Goal: Task Accomplishment & Management: Manage account settings

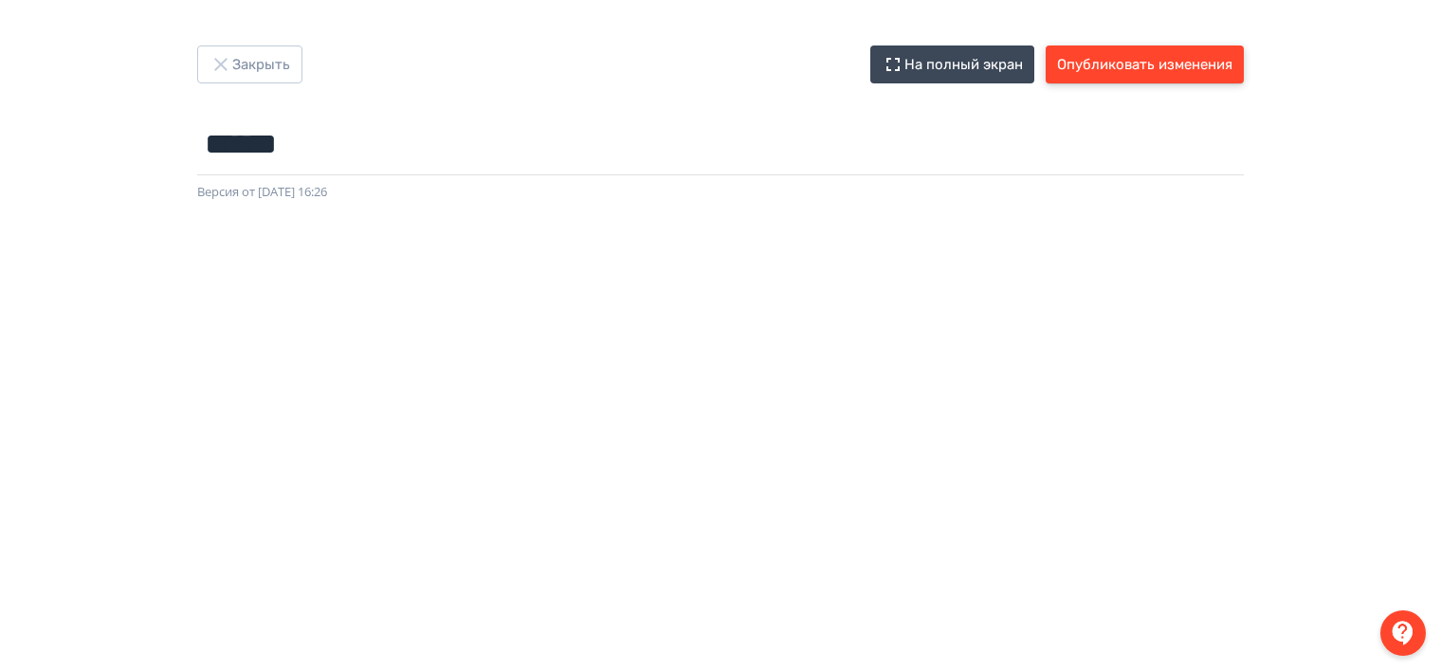
click at [1112, 65] on button "Опубликовать изменения" at bounding box center [1144, 64] width 198 height 38
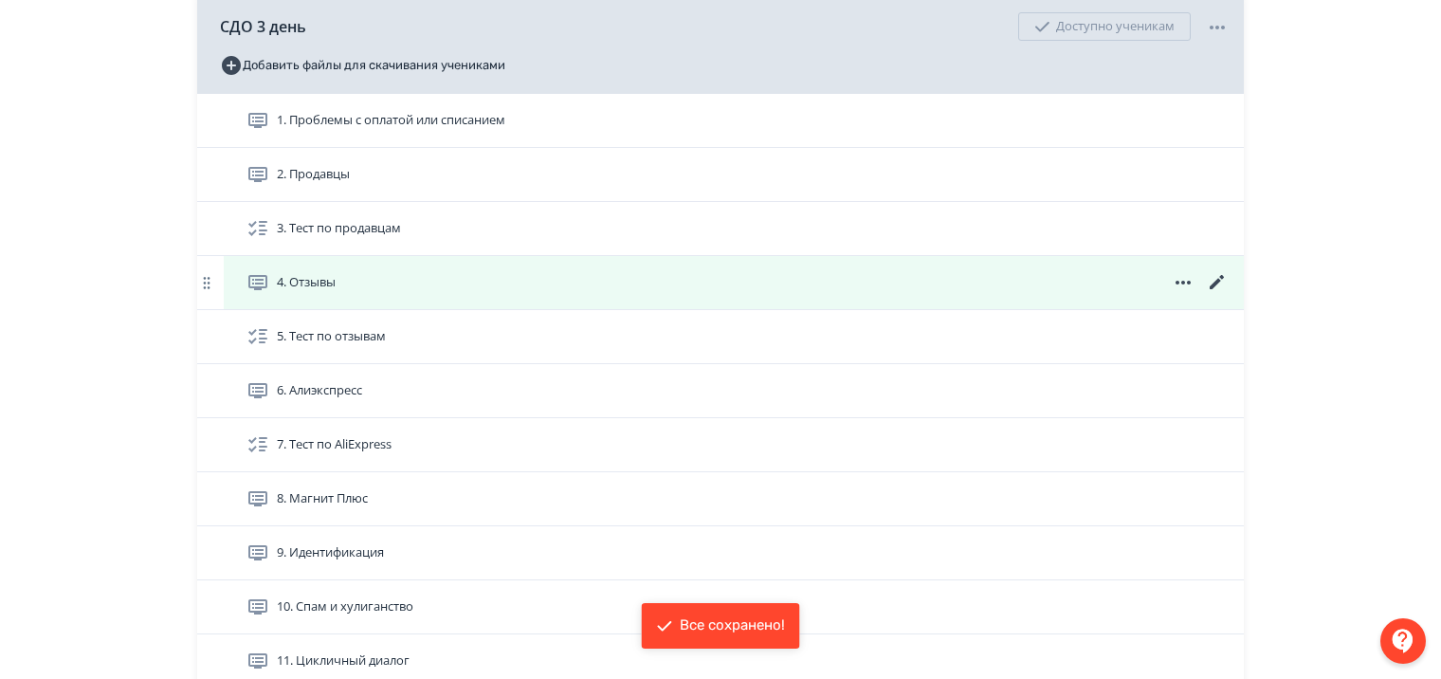
scroll to position [569, 0]
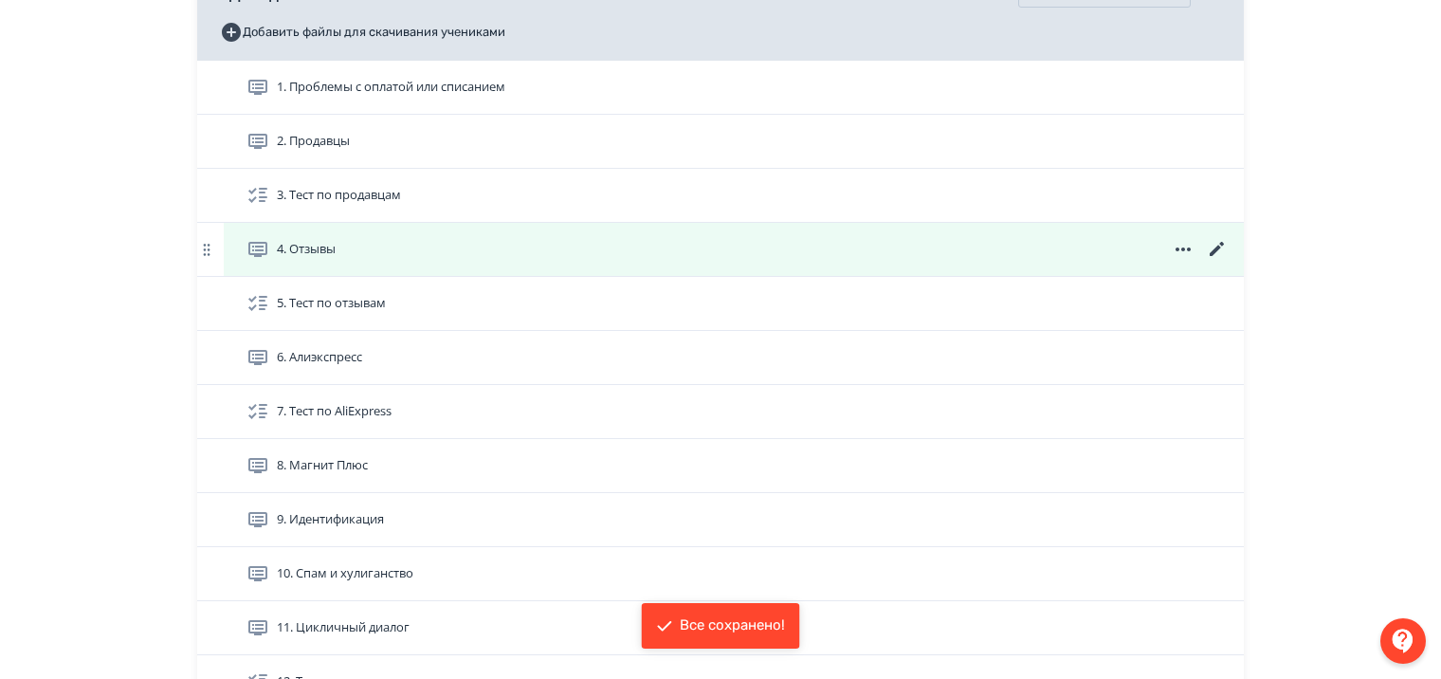
click at [1217, 256] on icon at bounding box center [1216, 249] width 14 height 14
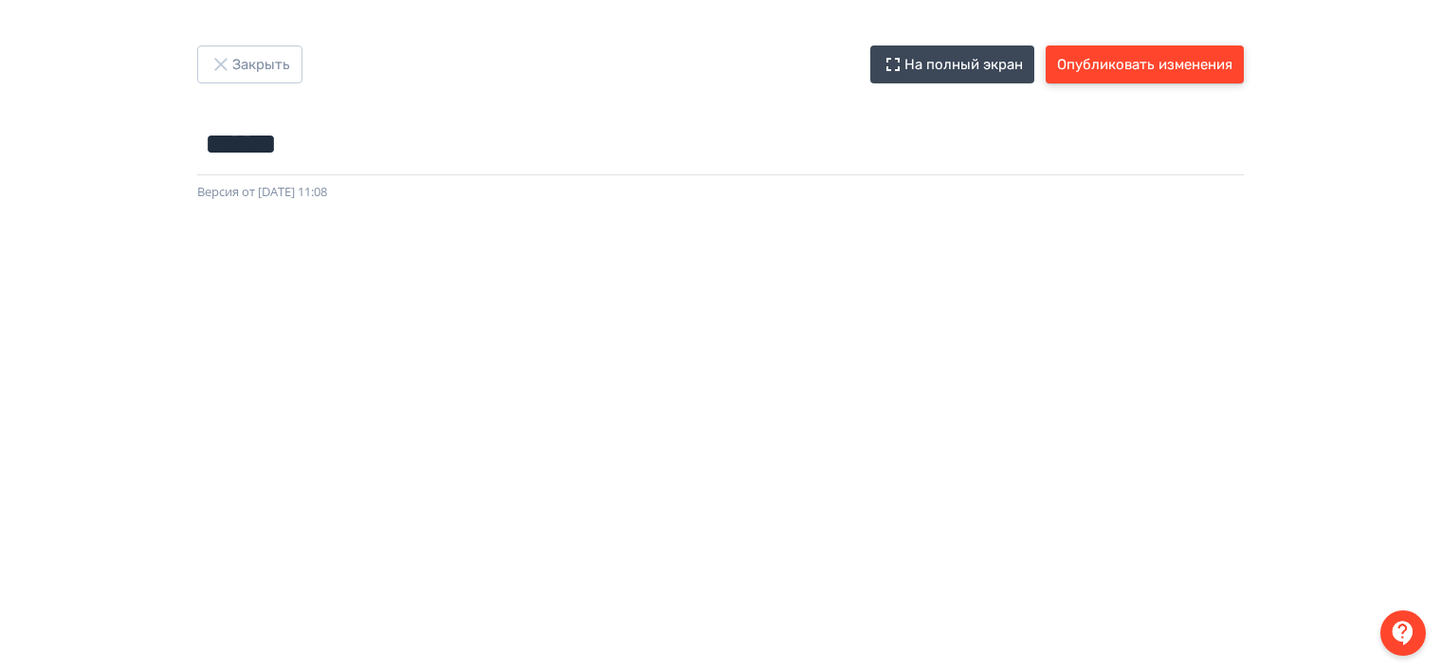
click at [1112, 64] on button "Опубликовать изменения" at bounding box center [1144, 64] width 198 height 38
click at [217, 64] on icon "button" at bounding box center [220, 64] width 23 height 23
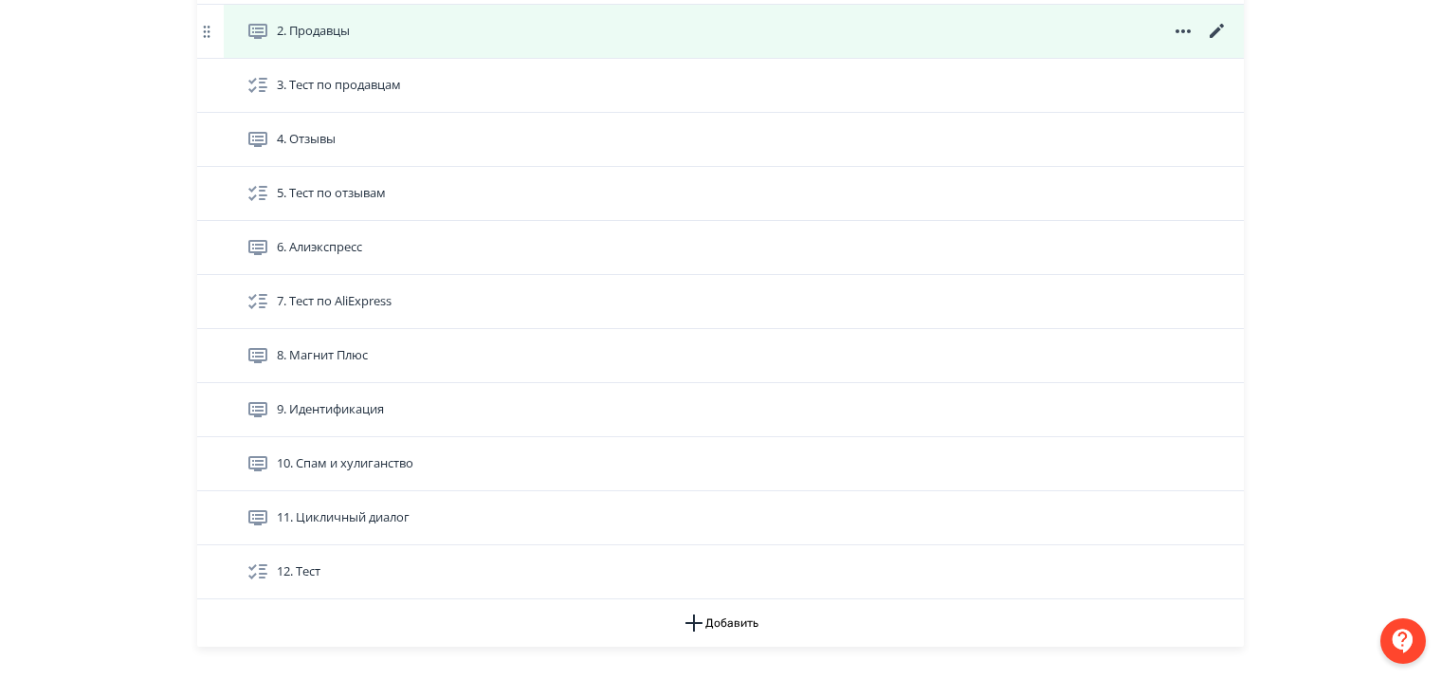
scroll to position [443, 0]
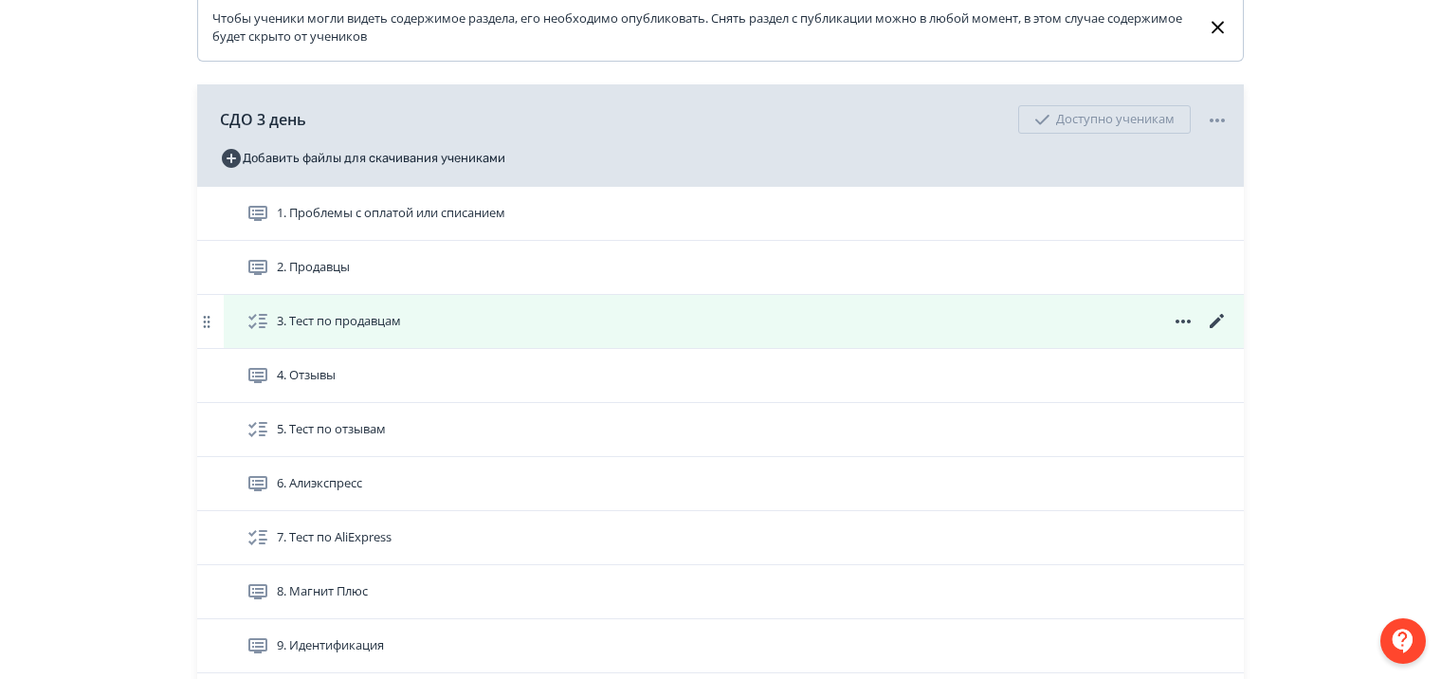
click at [1223, 332] on icon at bounding box center [1217, 321] width 23 height 23
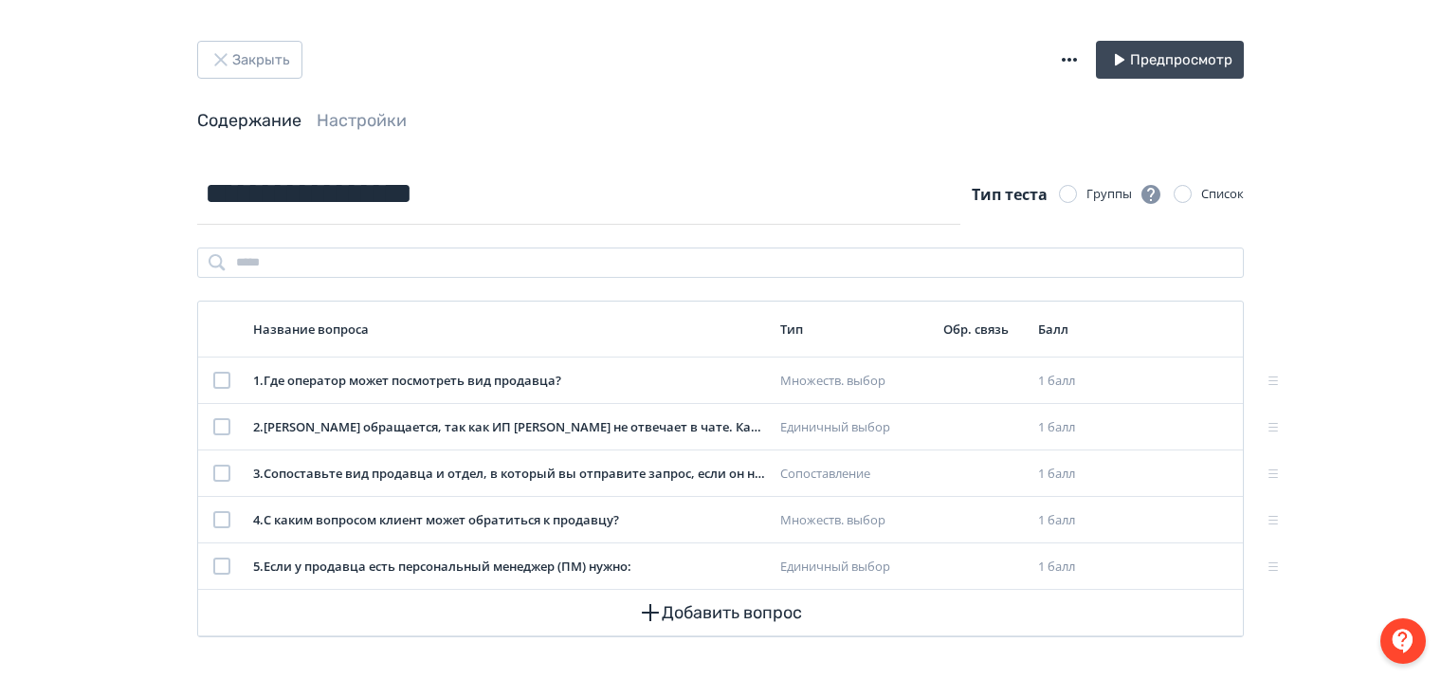
scroll to position [7, 0]
click at [208, 53] on button "Закрыть" at bounding box center [249, 58] width 105 height 38
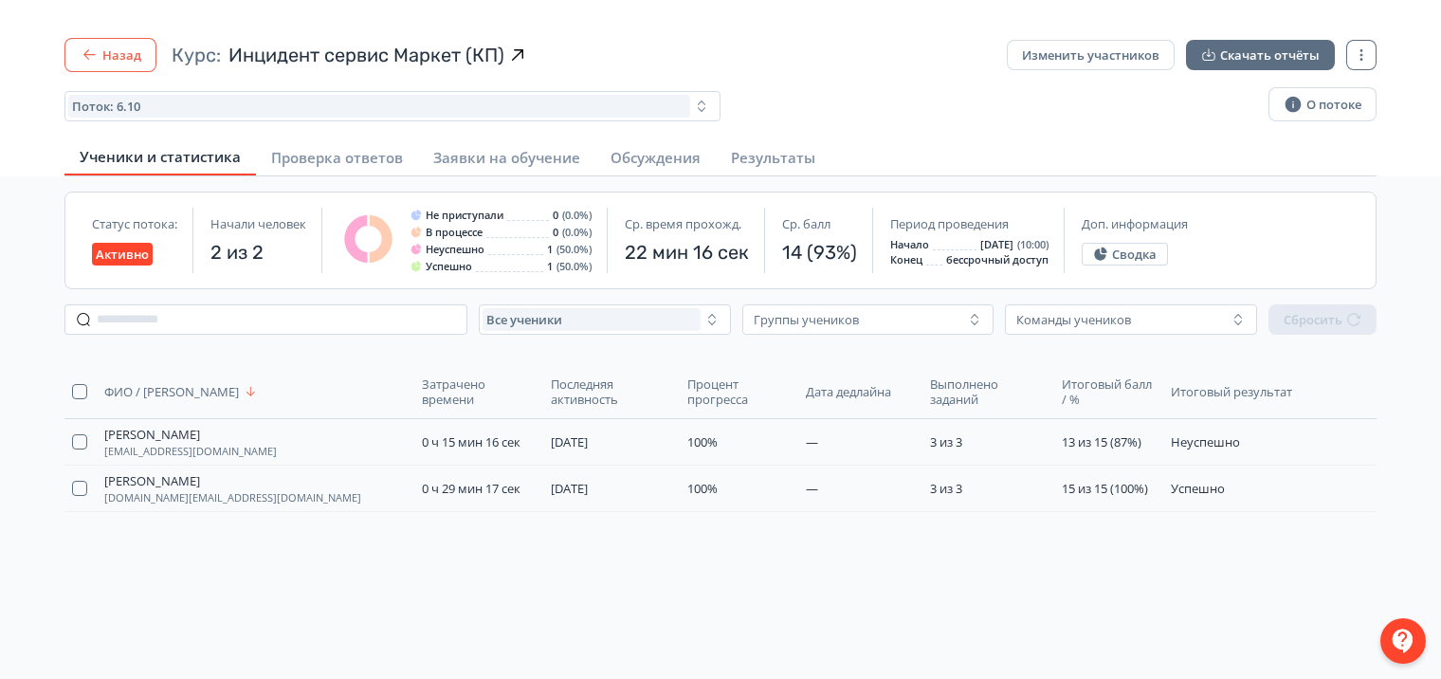
click at [89, 55] on icon "button" at bounding box center [89, 54] width 19 height 19
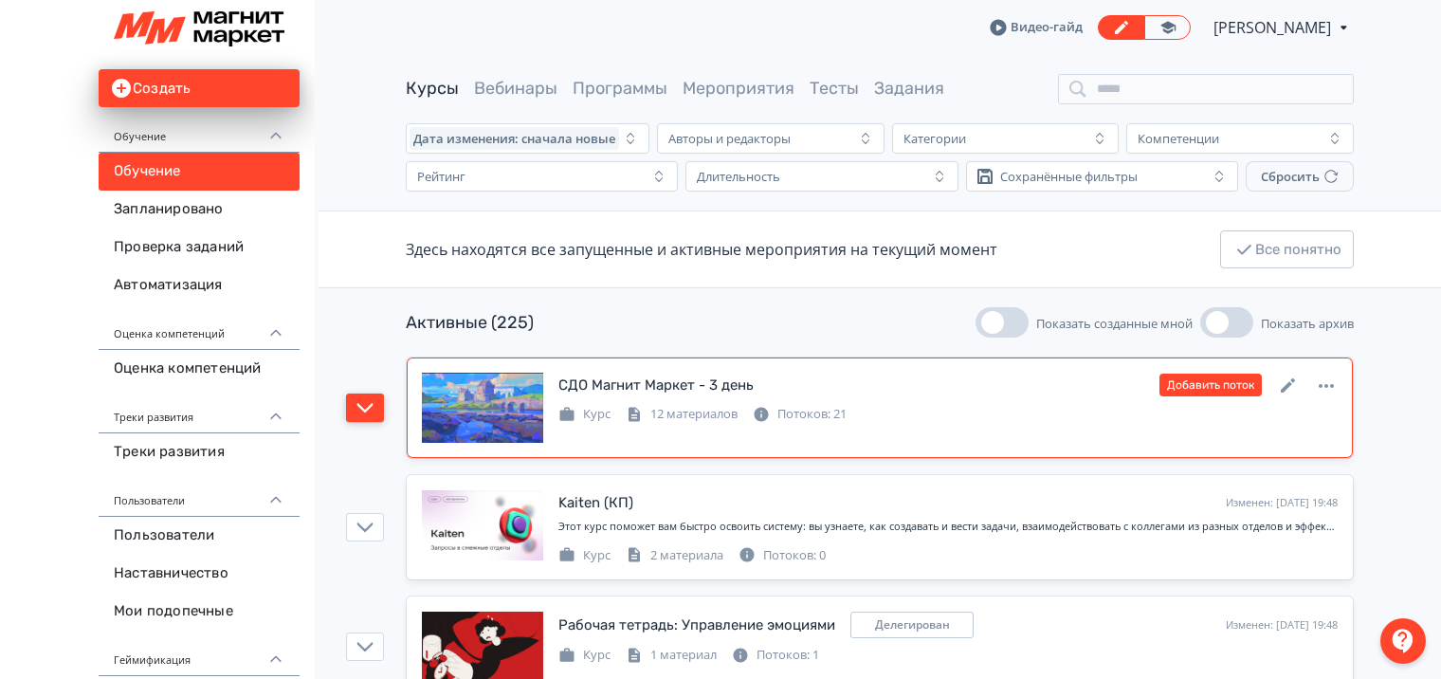
click at [367, 409] on icon "button" at bounding box center [365, 407] width 16 height 9
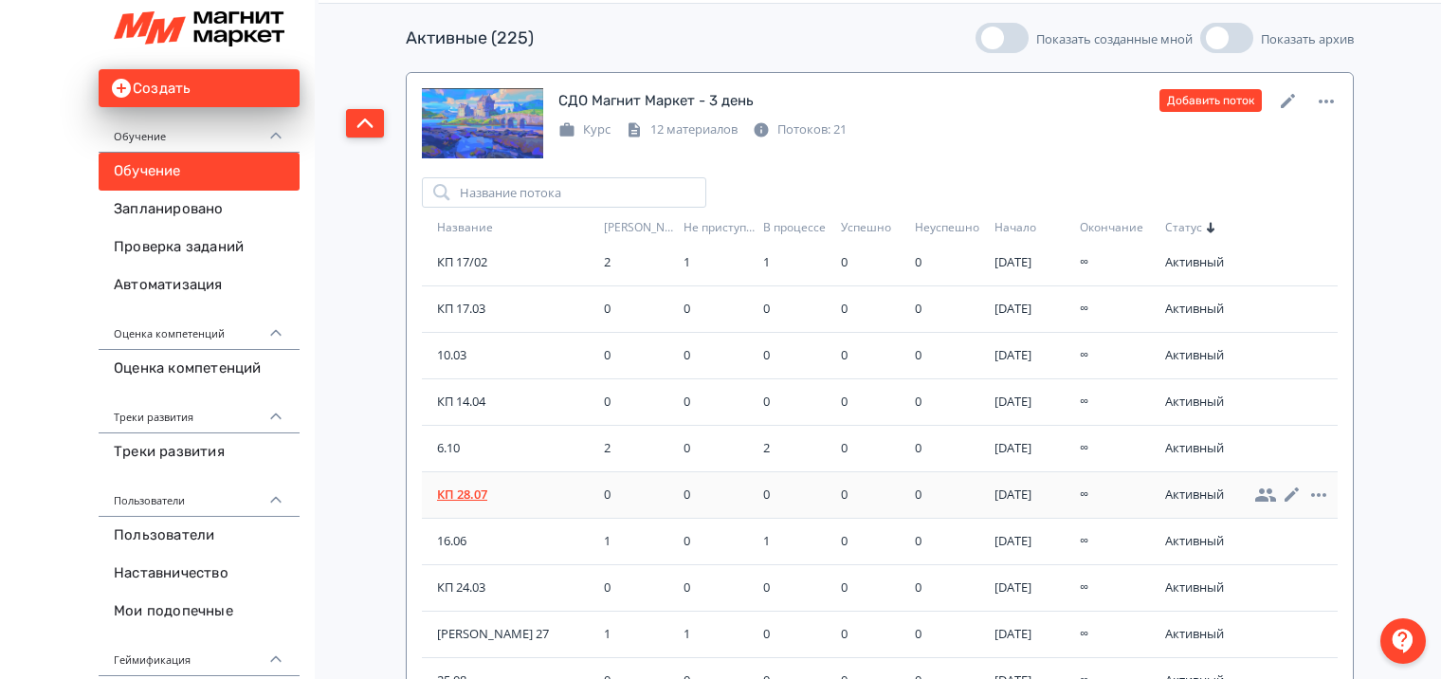
scroll to position [284, 0]
click at [444, 446] on span "6.10" at bounding box center [516, 447] width 159 height 19
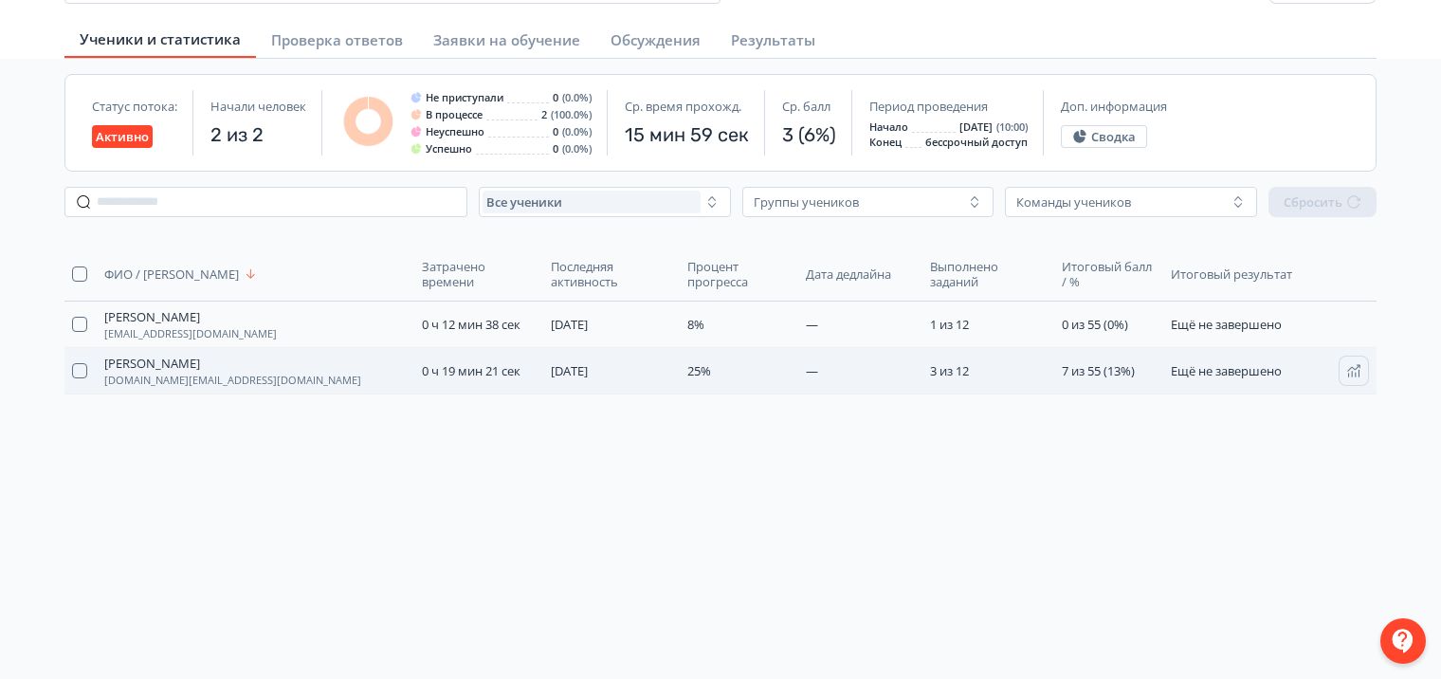
scroll to position [175, 0]
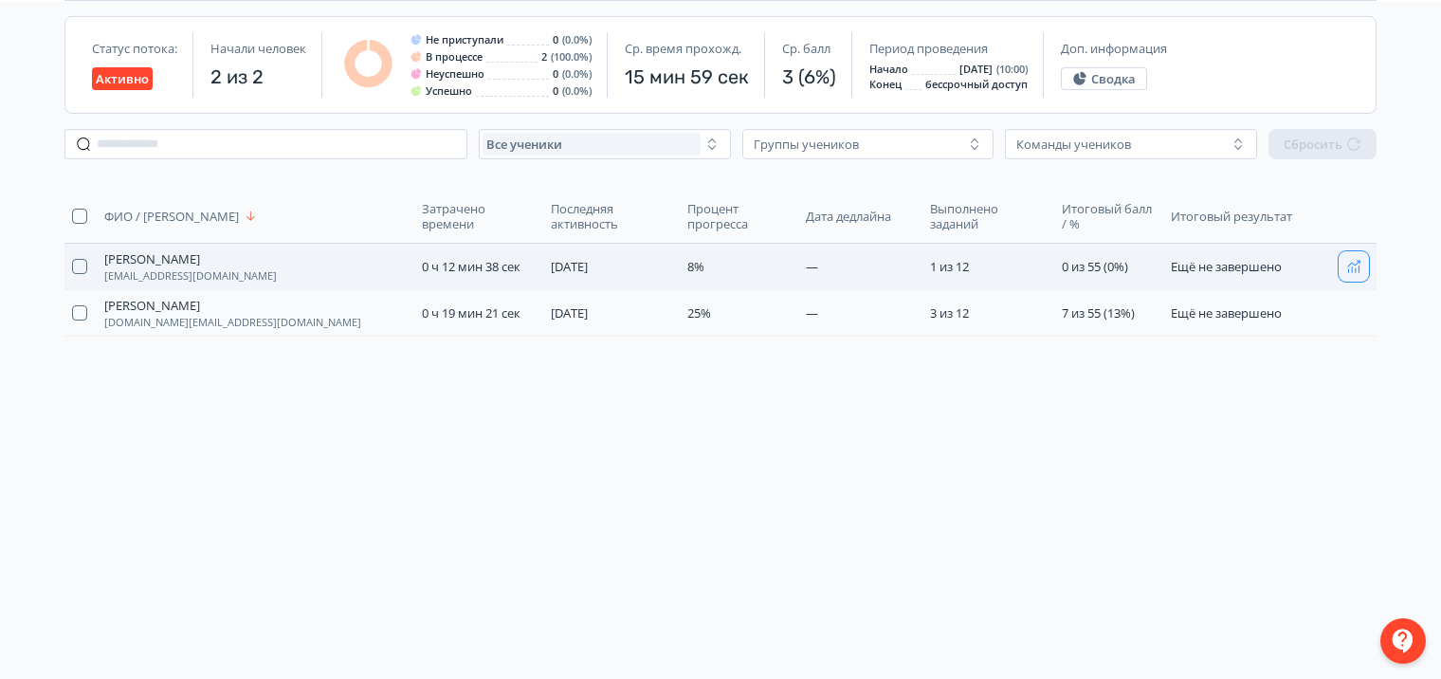
click at [1350, 265] on icon "button" at bounding box center [1353, 266] width 15 height 15
